Goal: Task Accomplishment & Management: Manage account settings

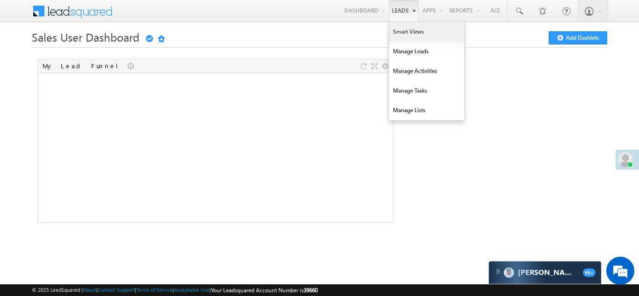
click at [404, 30] on link "Smart Views" at bounding box center [426, 32] width 75 height 20
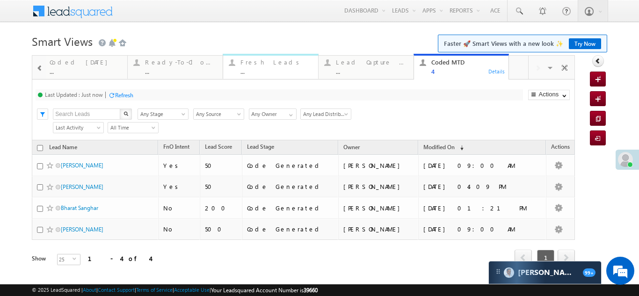
click at [257, 67] on div "Fresh Leads ..." at bounding box center [276, 66] width 72 height 18
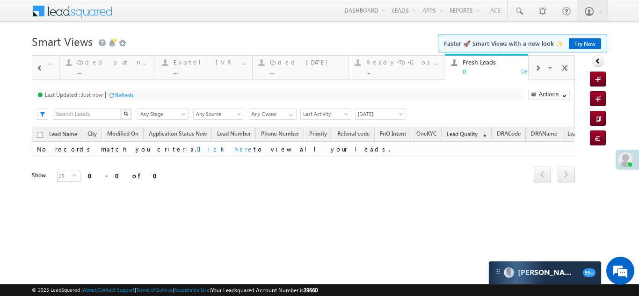
click at [538, 66] on span at bounding box center [538, 68] width 6 height 7
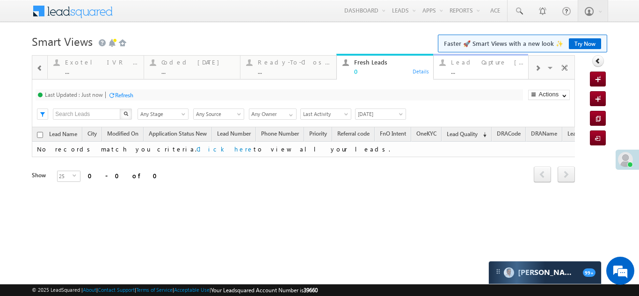
click at [475, 65] on div "Lead Capture [DATE]" at bounding box center [487, 61] width 73 height 7
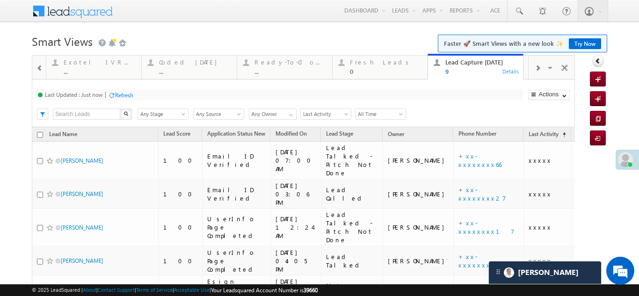
click at [120, 96] on div "Refresh" at bounding box center [124, 95] width 18 height 7
click at [359, 60] on div "Fresh Leads" at bounding box center [386, 61] width 72 height 7
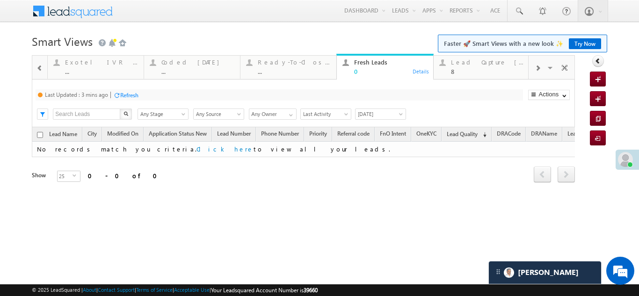
click at [128, 98] on div "Refresh" at bounding box center [129, 95] width 18 height 7
click at [121, 95] on div "Refresh" at bounding box center [124, 95] width 18 height 7
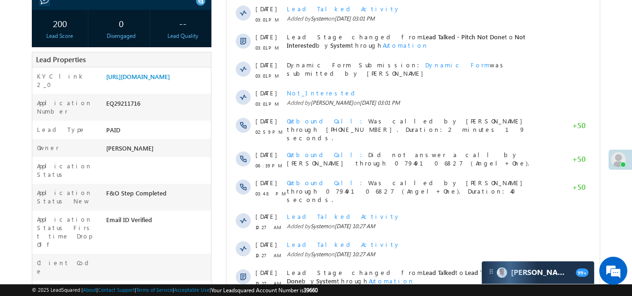
scroll to position [187, 0]
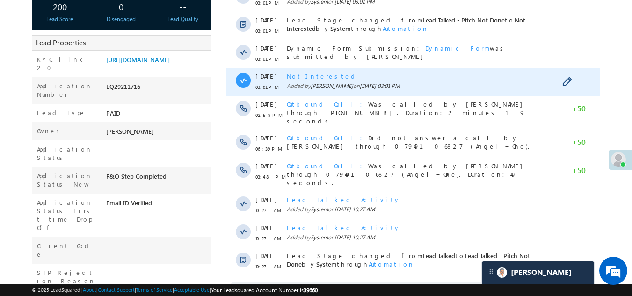
click at [302, 78] on span "Not_Interested" at bounding box center [323, 76] width 72 height 8
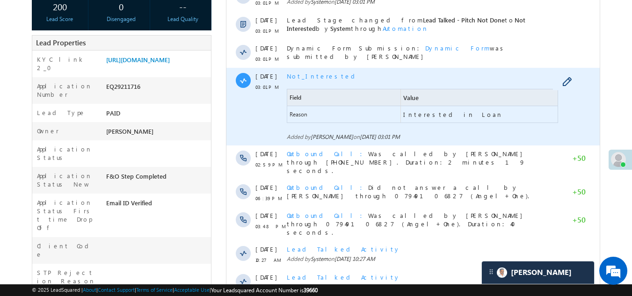
scroll to position [0, 0]
click at [302, 78] on span "Not_Interested" at bounding box center [323, 76] width 72 height 8
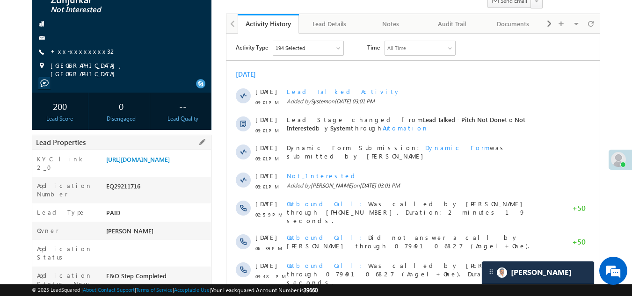
scroll to position [47, 0]
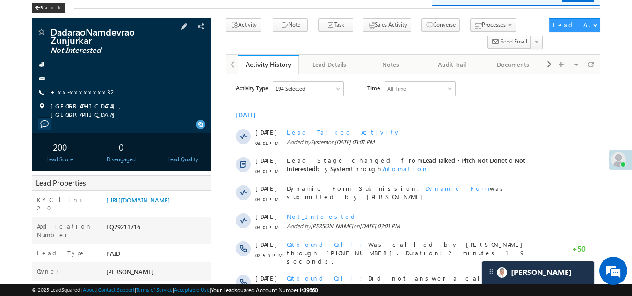
click at [78, 92] on link "+xx-xxxxxxxx32" at bounding box center [84, 92] width 66 height 8
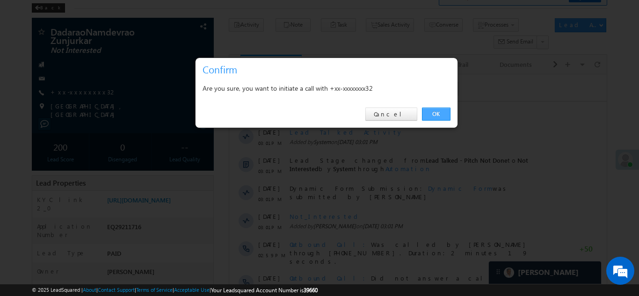
click at [437, 111] on link "OK" at bounding box center [436, 114] width 29 height 13
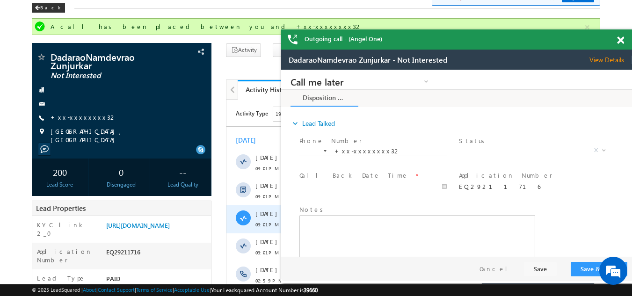
scroll to position [0, 0]
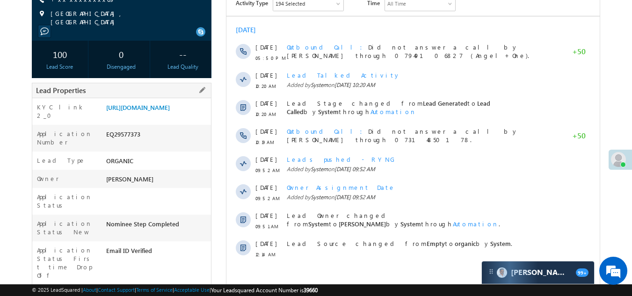
scroll to position [47, 0]
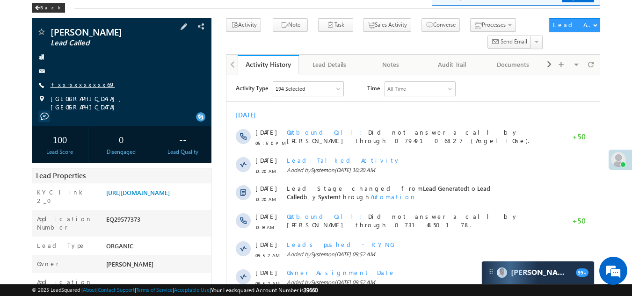
click at [78, 82] on link "+xx-xxxxxxxx69" at bounding box center [83, 84] width 65 height 8
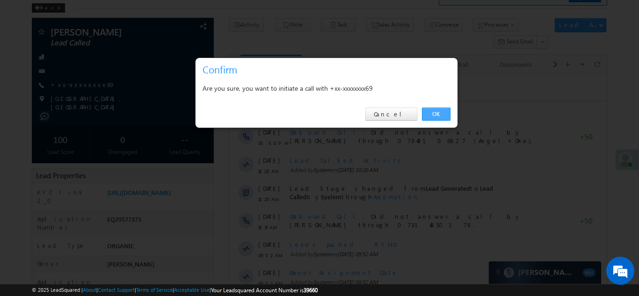
click at [439, 113] on link "OK" at bounding box center [436, 114] width 29 height 13
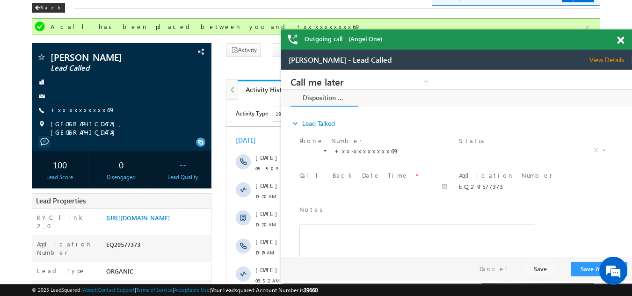
scroll to position [0, 0]
click at [513, 145] on span "Status *" at bounding box center [533, 141] width 148 height 10
click at [509, 147] on span "X" at bounding box center [533, 150] width 149 height 9
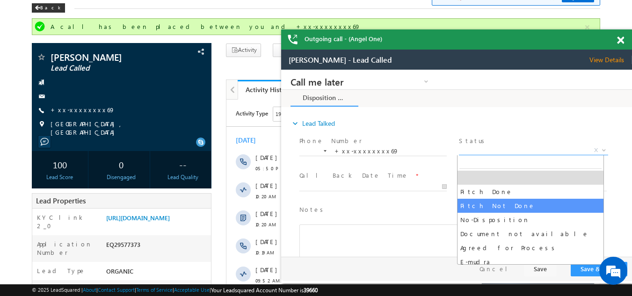
select select "Pitch Not Done"
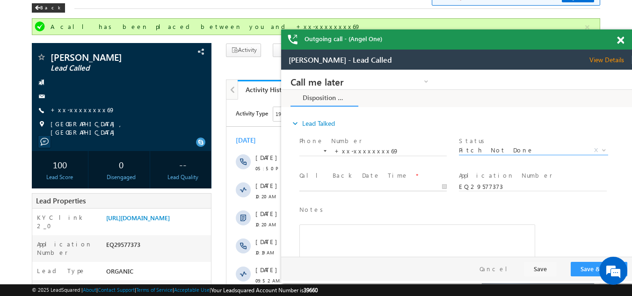
type input "10/03/25 9:21 AM"
click at [364, 185] on body "Call me later Campaign Success Commitment Cross Sell Customer Drop-off reasons …" at bounding box center [456, 163] width 351 height 187
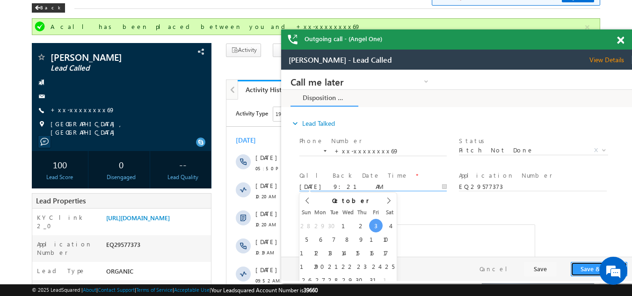
click at [589, 265] on button "Save & Close" at bounding box center [599, 269] width 57 height 15
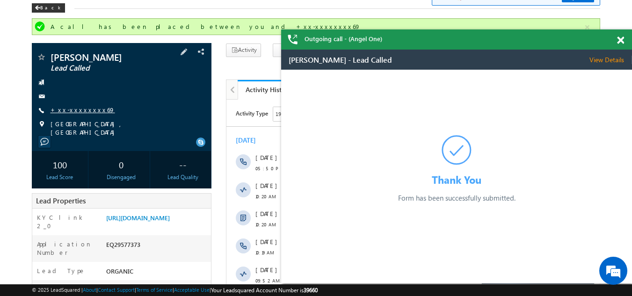
click at [74, 111] on link "+xx-xxxxxxxx69" at bounding box center [83, 110] width 65 height 8
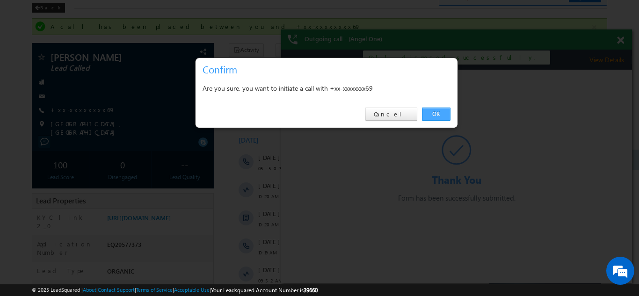
click at [437, 112] on link "OK" at bounding box center [436, 114] width 29 height 13
